Goal: Information Seeking & Learning: Learn about a topic

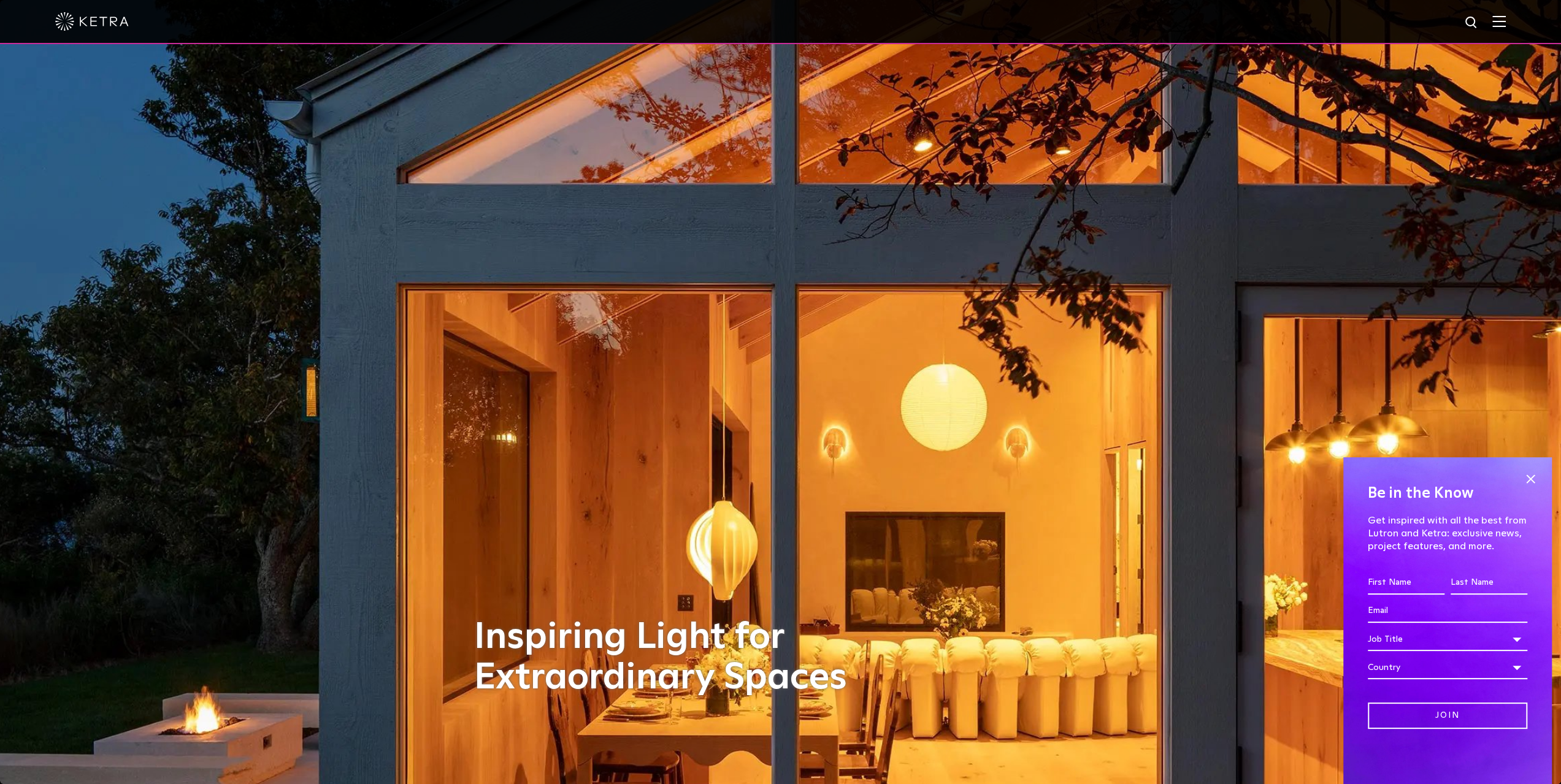
click at [95, 22] on img at bounding box center [92, 21] width 74 height 18
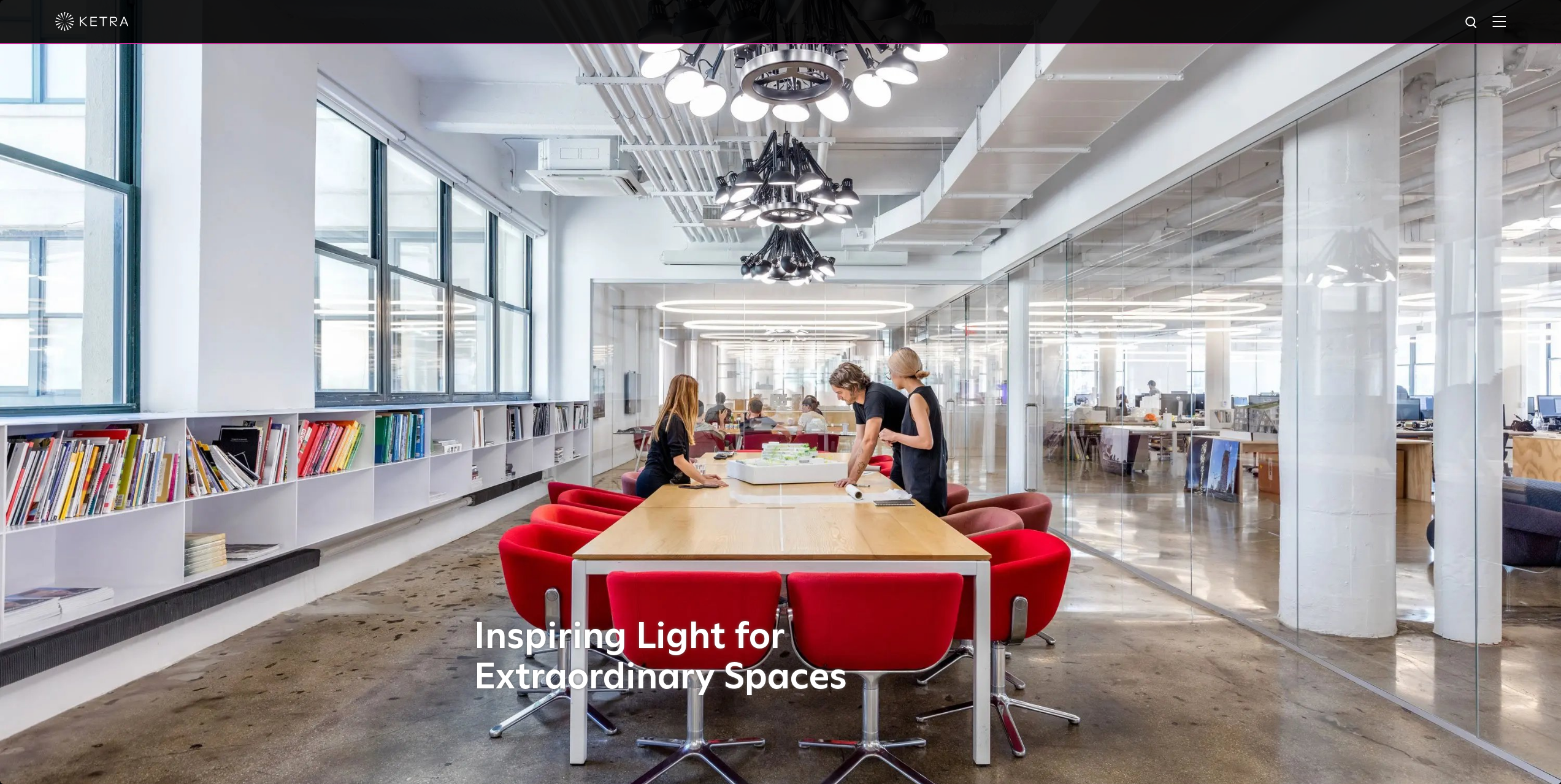
click at [67, 19] on img at bounding box center [92, 21] width 74 height 18
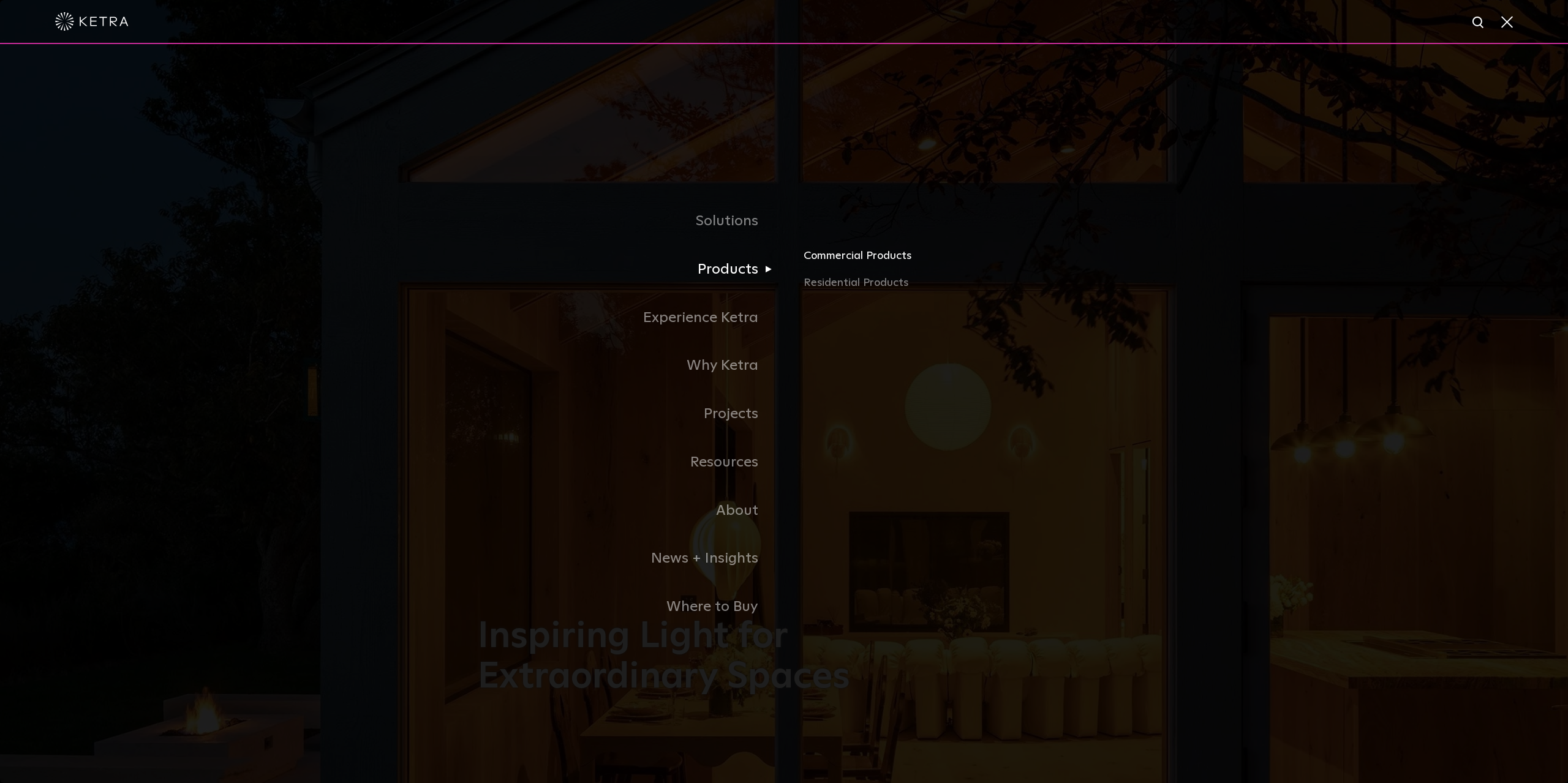
click at [820, 258] on link "Commercial Products" at bounding box center [947, 260] width 287 height 27
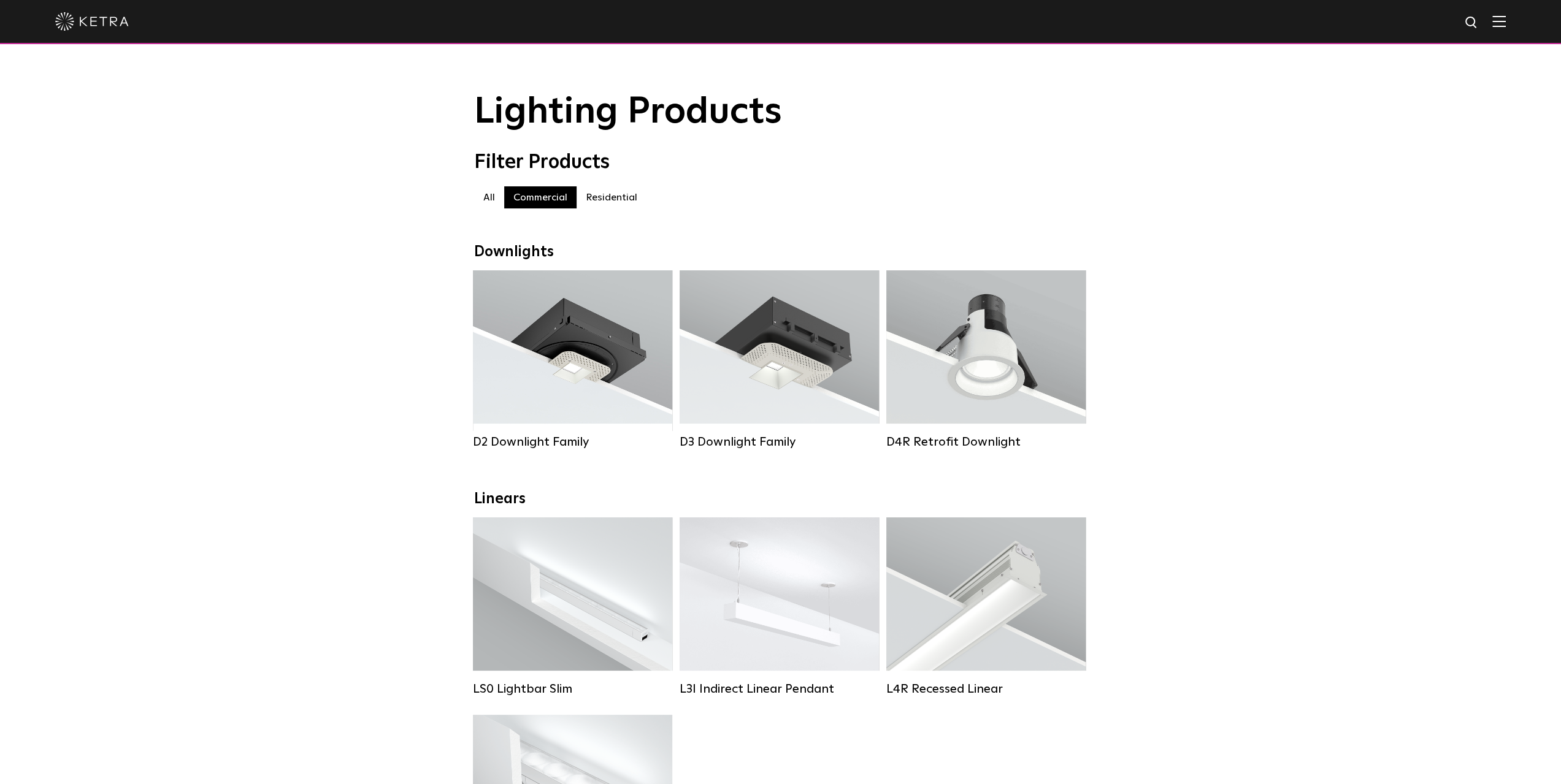
scroll to position [184, 0]
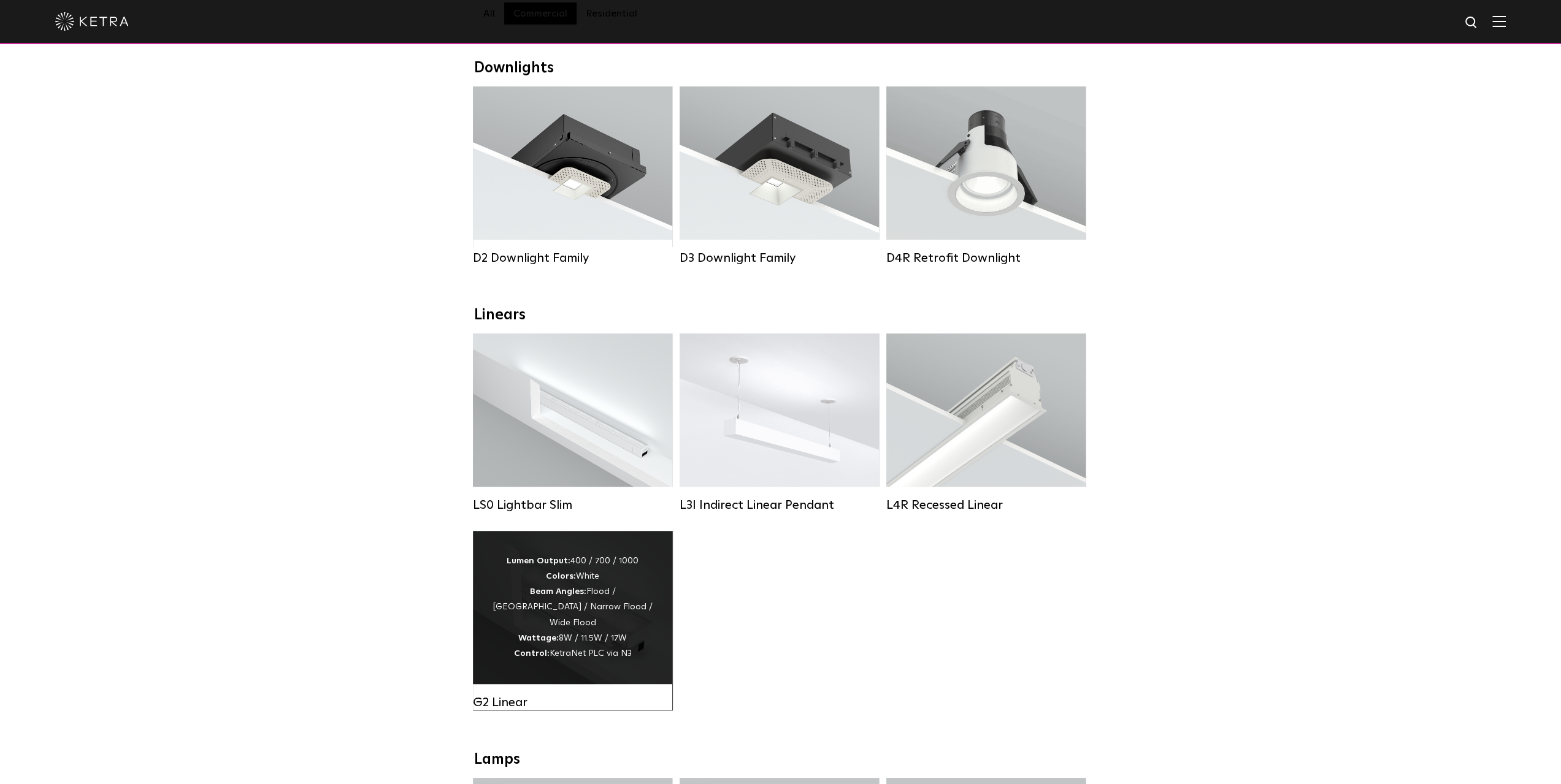
click at [603, 600] on div "Lumen Output: 400 / 700 / 1000 Colors: White Beam Angles: Flood / [GEOGRAPHIC_D…" at bounding box center [573, 607] width 163 height 108
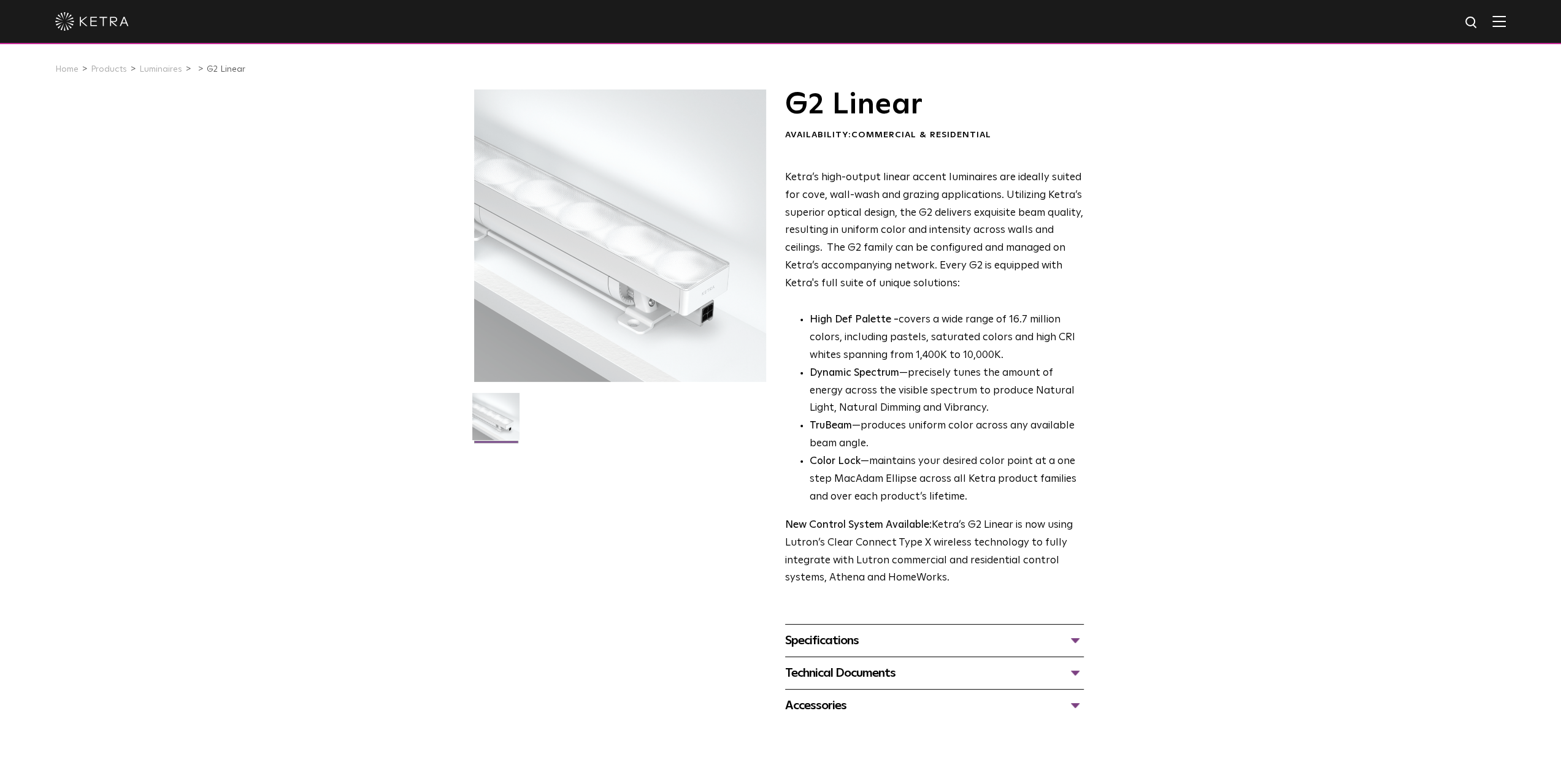
click at [950, 640] on div "Specifications" at bounding box center [934, 640] width 299 height 19
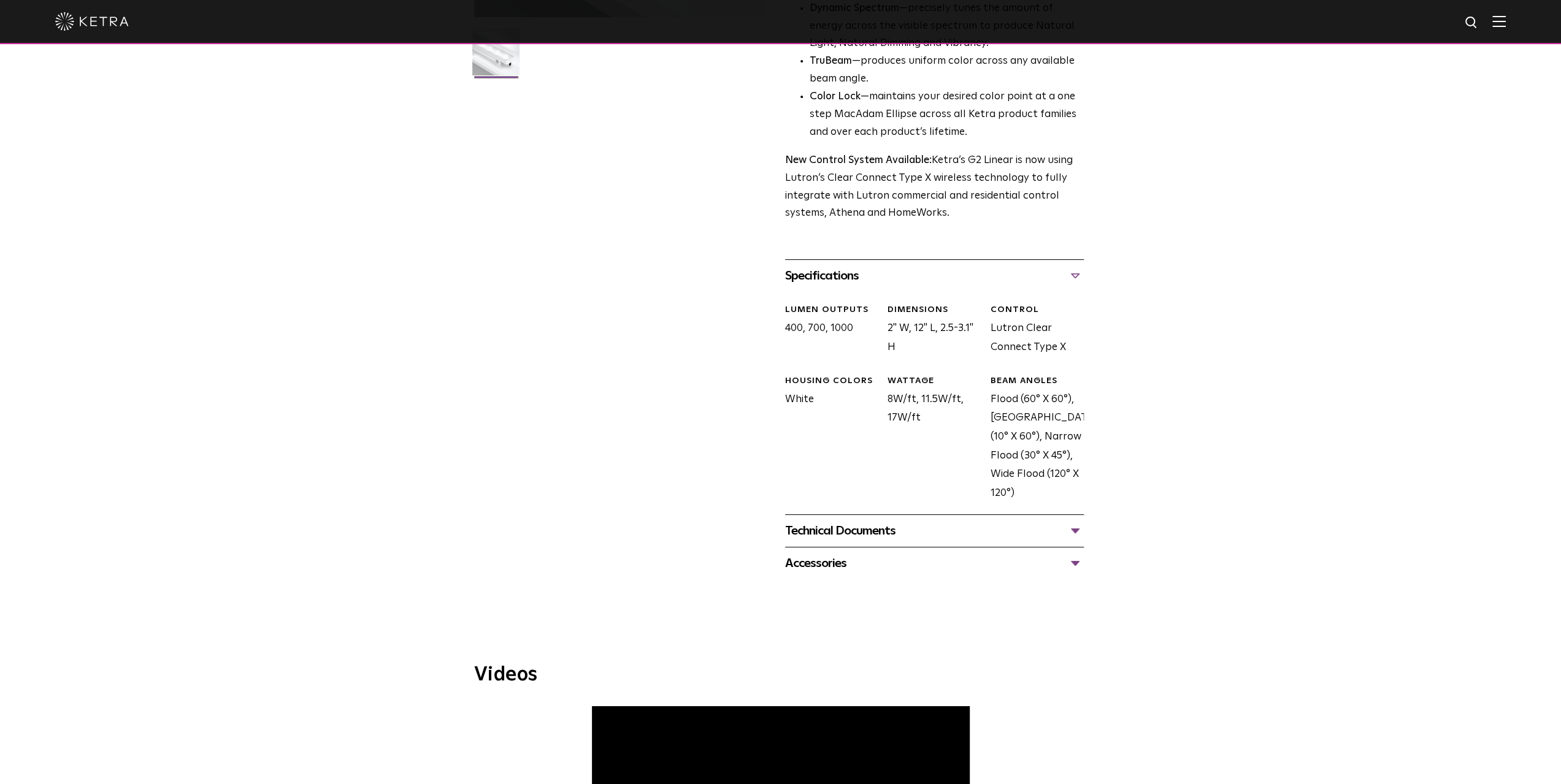
scroll to position [368, 0]
click at [819, 526] on div "Technical Documents" at bounding box center [934, 528] width 299 height 19
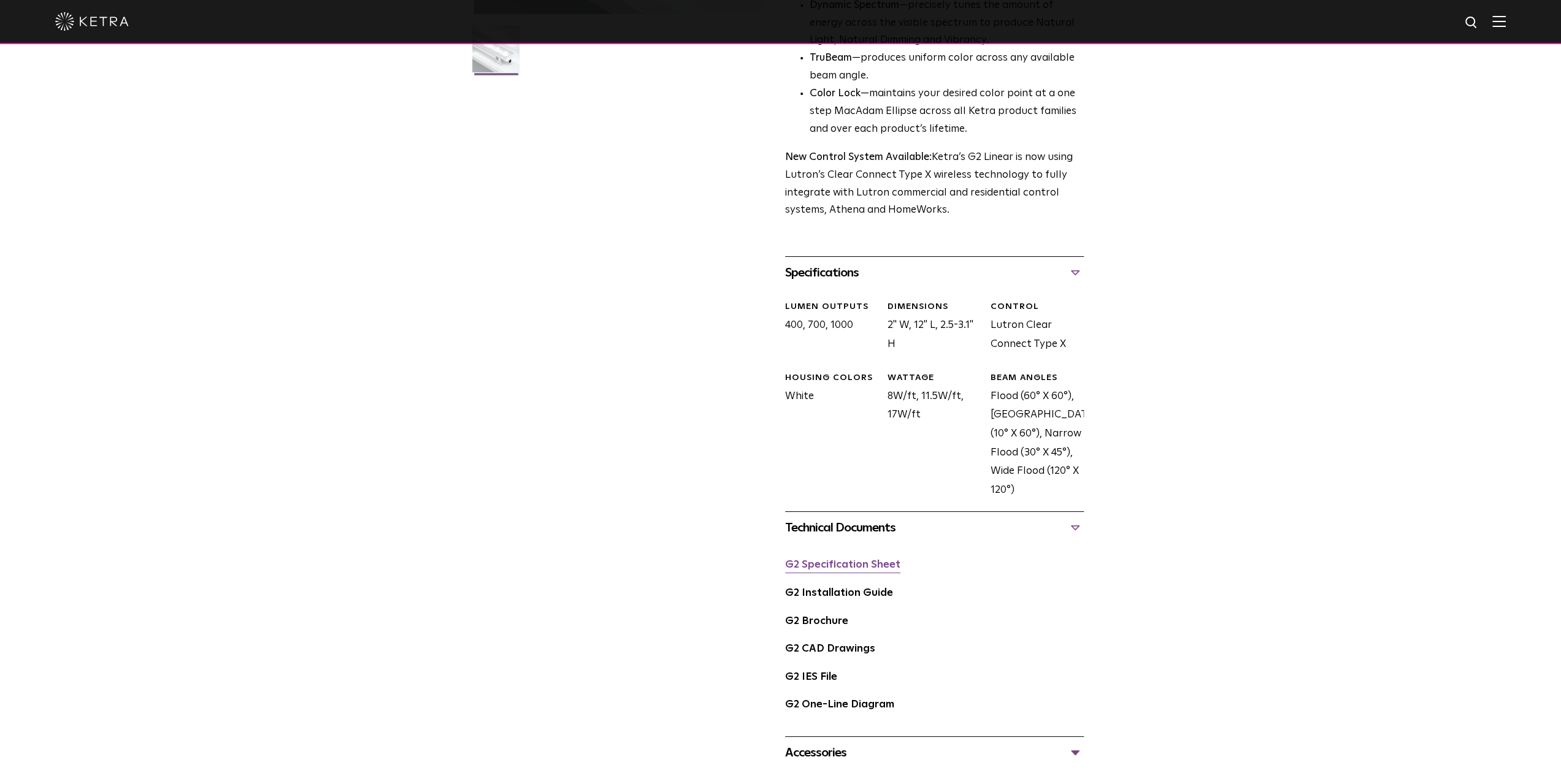
click at [847, 564] on link "G2 Specification Sheet" at bounding box center [843, 565] width 116 height 10
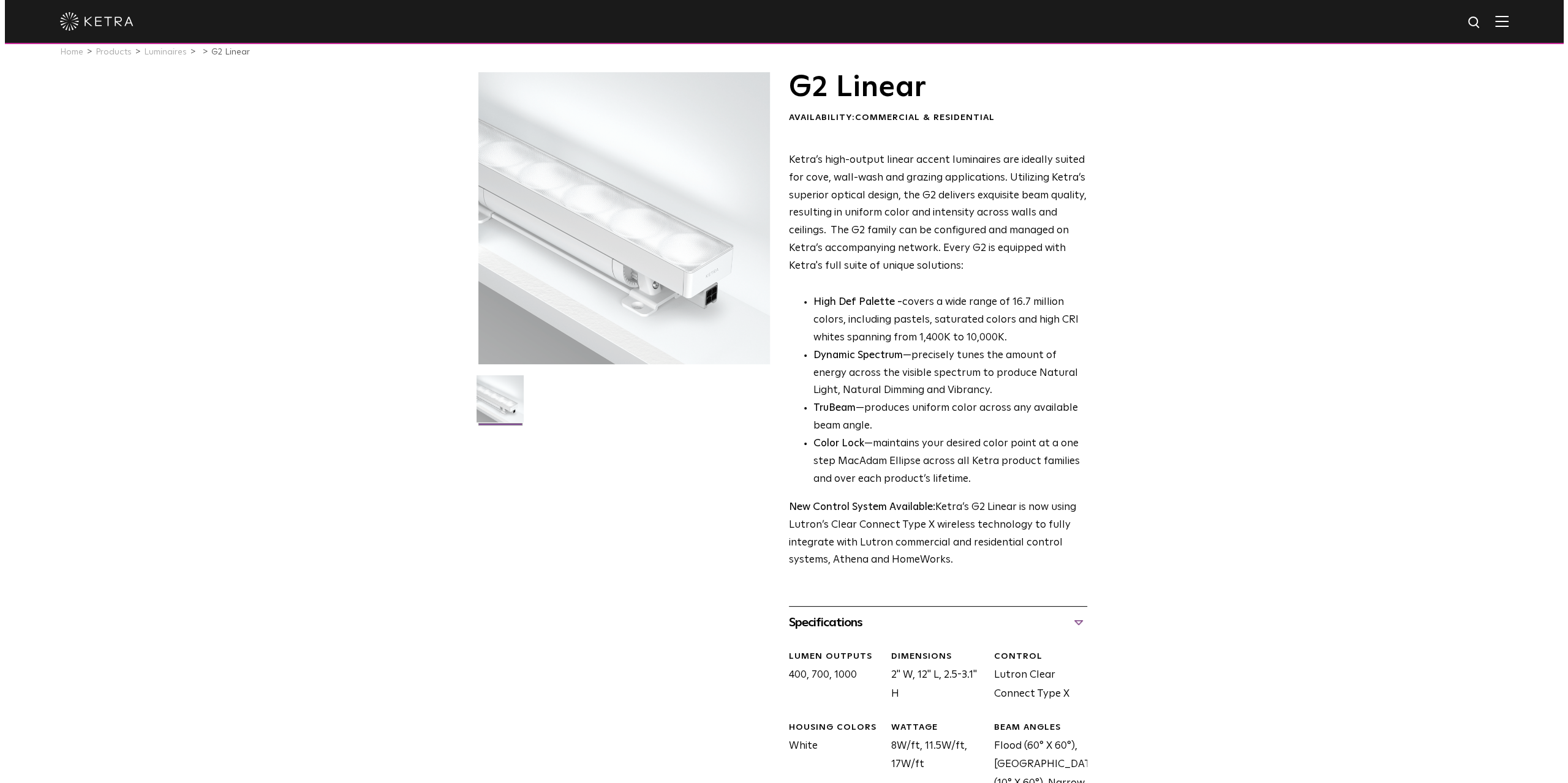
scroll to position [0, 0]
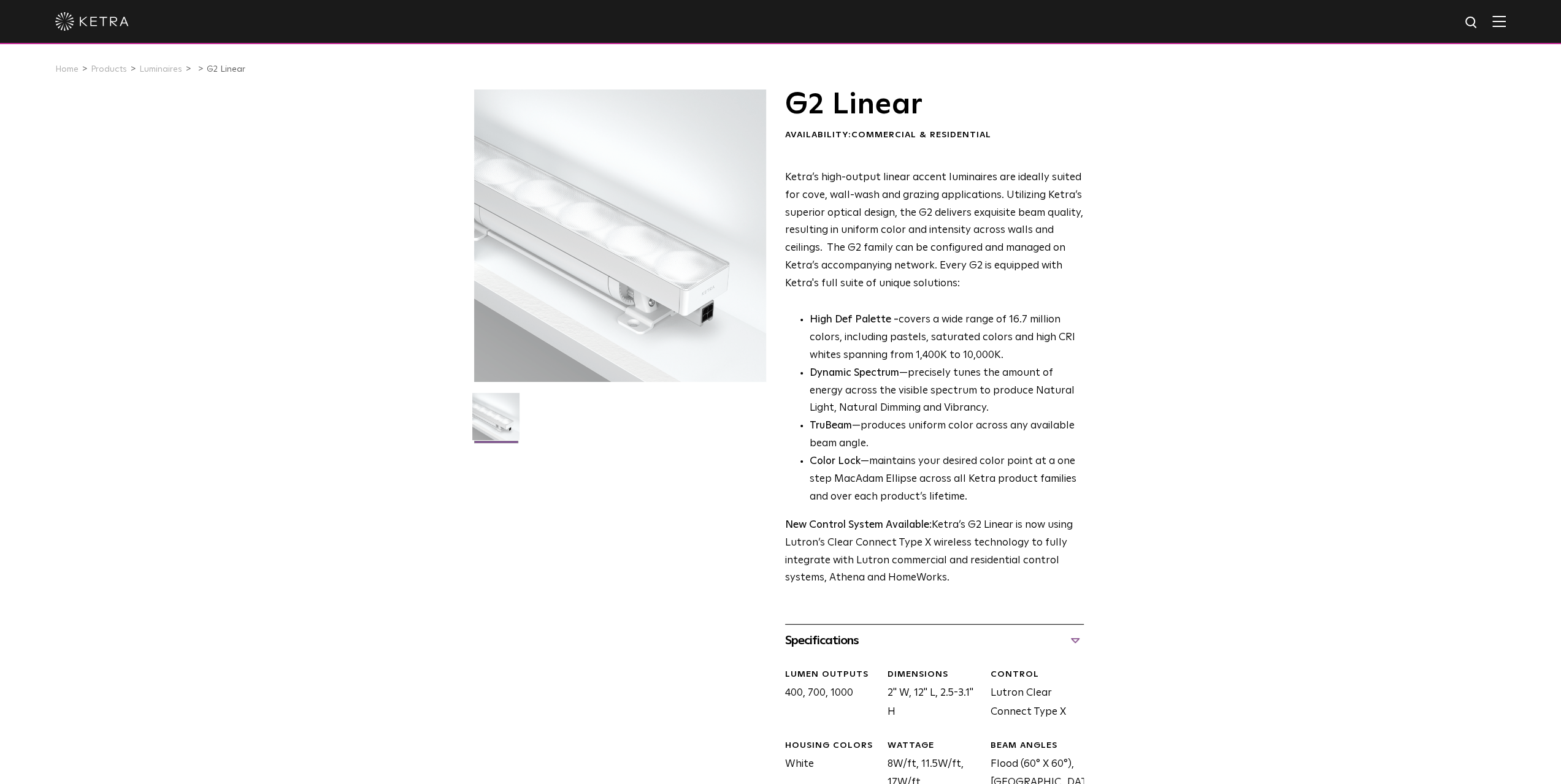
click at [1506, 24] on img at bounding box center [1499, 21] width 13 height 11
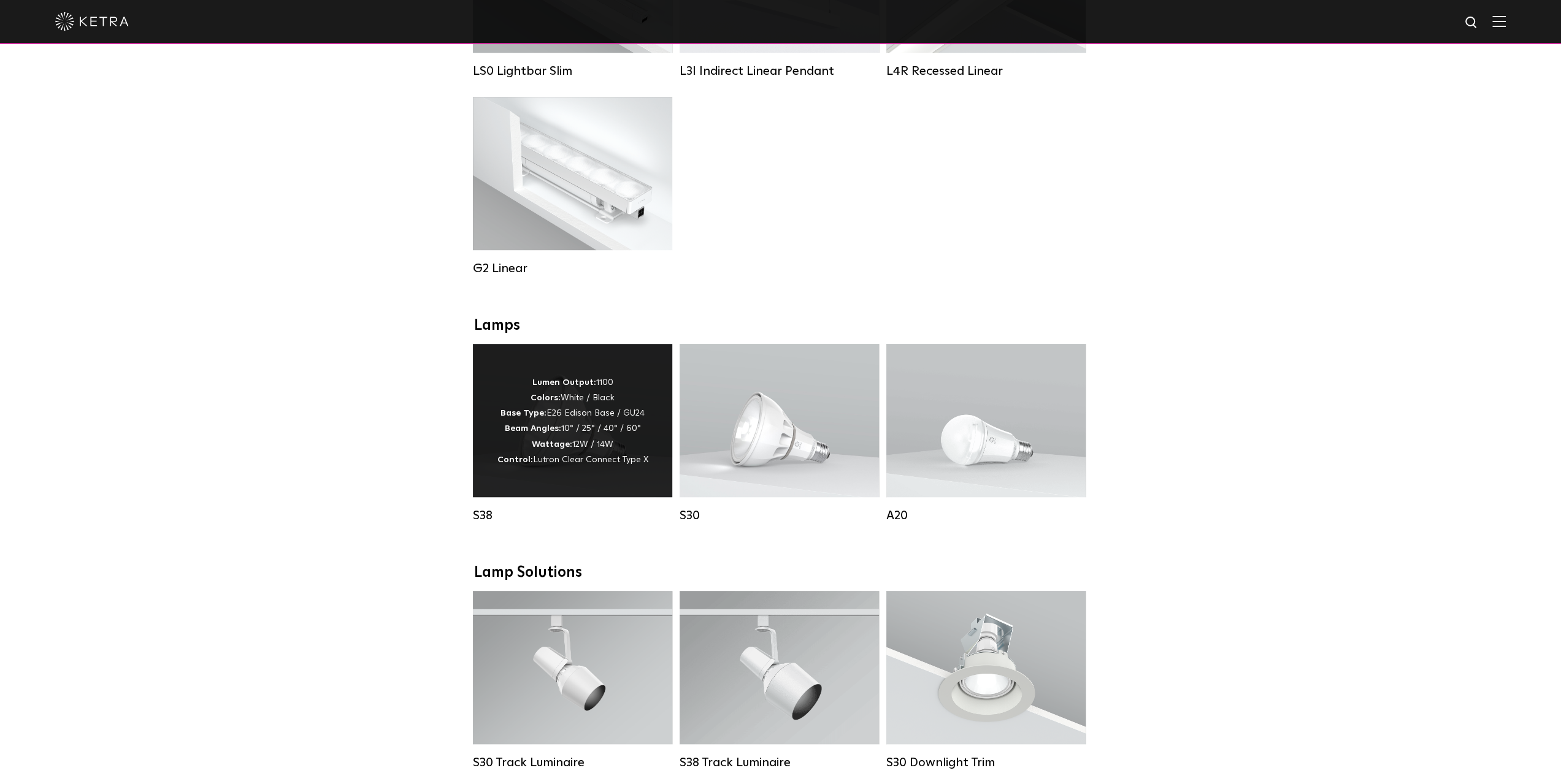
scroll to position [613, 0]
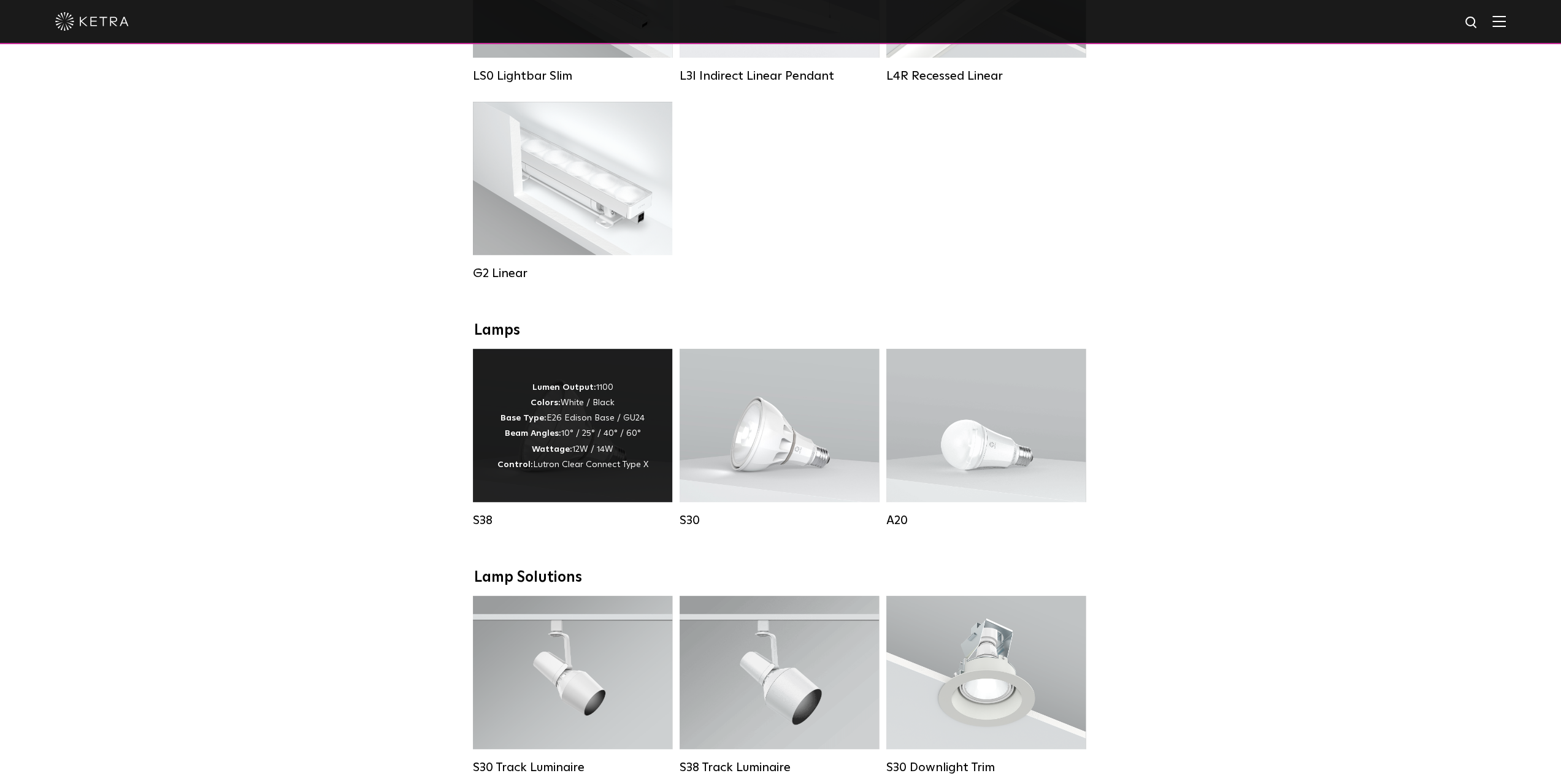
click at [552, 392] on strong "Lumen Output:" at bounding box center [564, 388] width 64 height 9
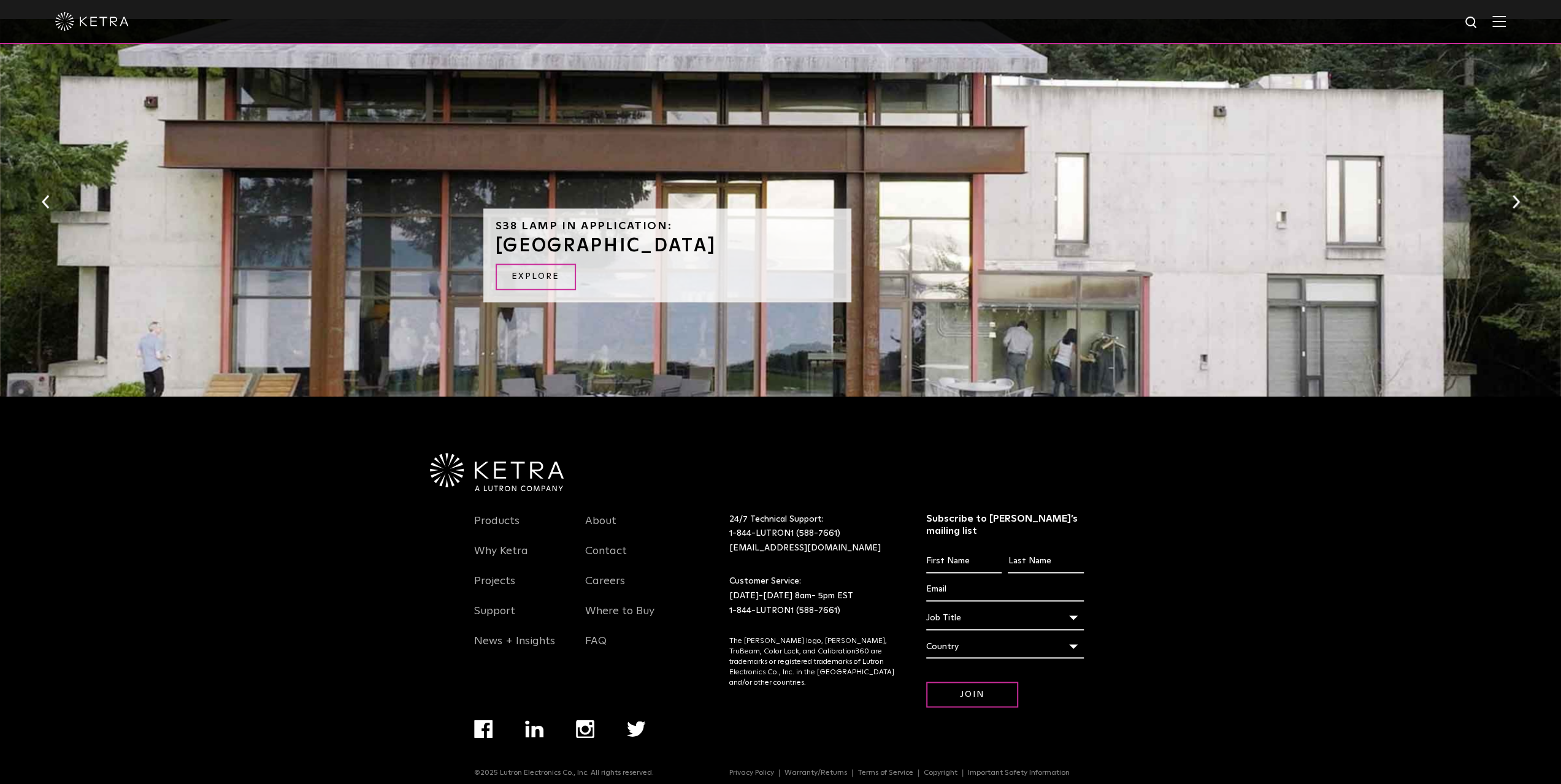
scroll to position [1170, 0]
